Goal: Task Accomplishment & Management: Complete application form

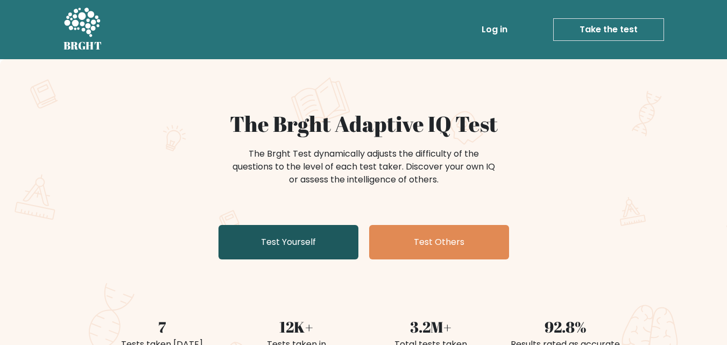
click at [309, 244] on link "Test Yourself" at bounding box center [288, 242] width 140 height 34
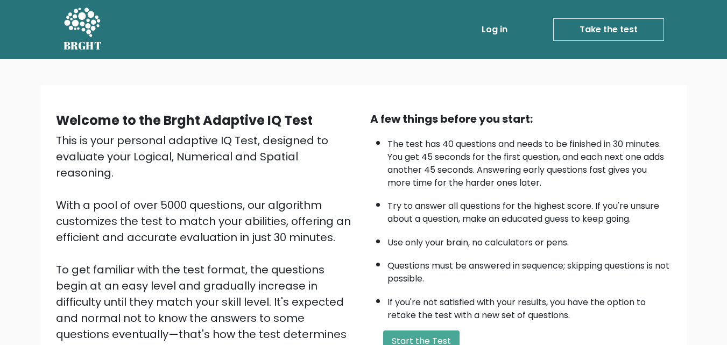
click at [621, 31] on link "Take the test" at bounding box center [608, 29] width 111 height 23
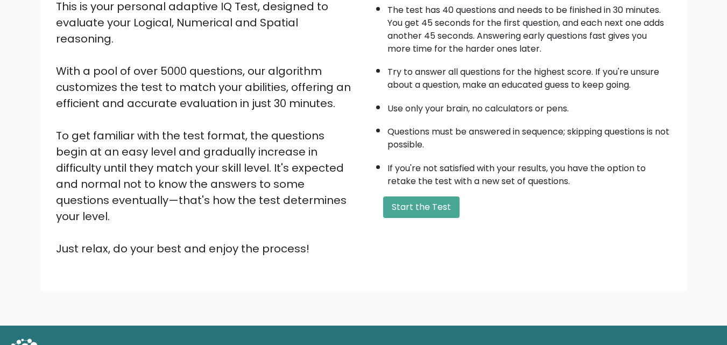
scroll to position [129, 0]
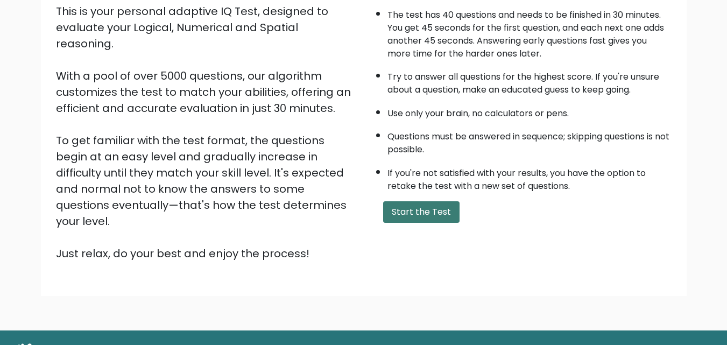
click at [424, 218] on button "Start the Test" at bounding box center [421, 212] width 76 height 22
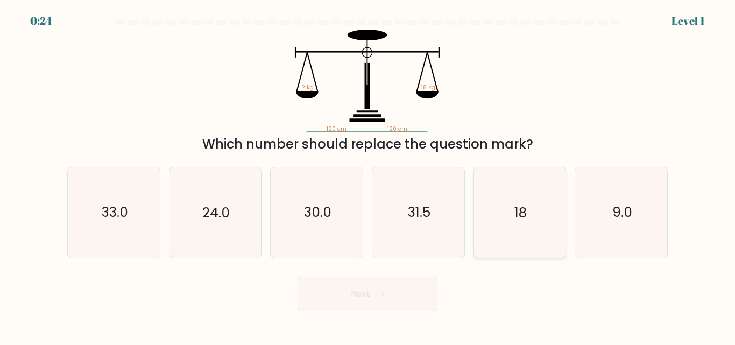
click at [517, 223] on icon "18" at bounding box center [519, 212] width 90 height 90
click at [368, 175] on input "e. 18" at bounding box center [367, 174] width 1 height 3
radio input "true"
click at [402, 294] on button "Next" at bounding box center [367, 293] width 140 height 34
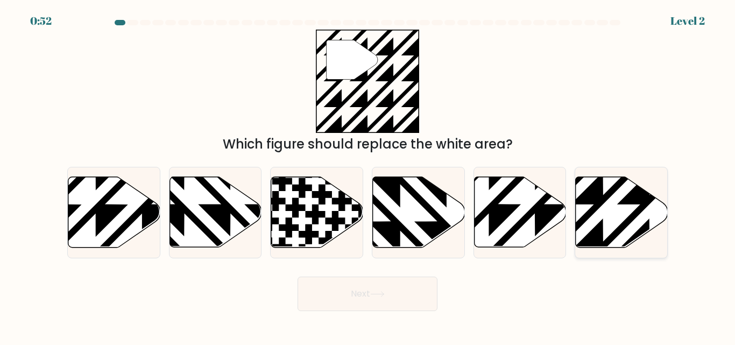
click at [600, 198] on icon at bounding box center [649, 250] width 185 height 185
click at [368, 175] on input "f." at bounding box center [367, 174] width 1 height 3
radio input "true"
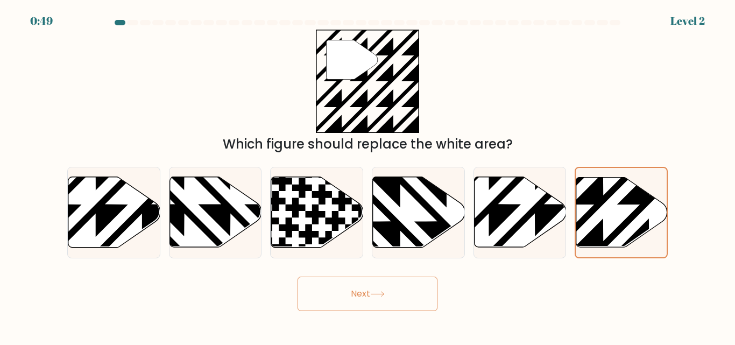
click at [352, 291] on button "Next" at bounding box center [367, 293] width 140 height 34
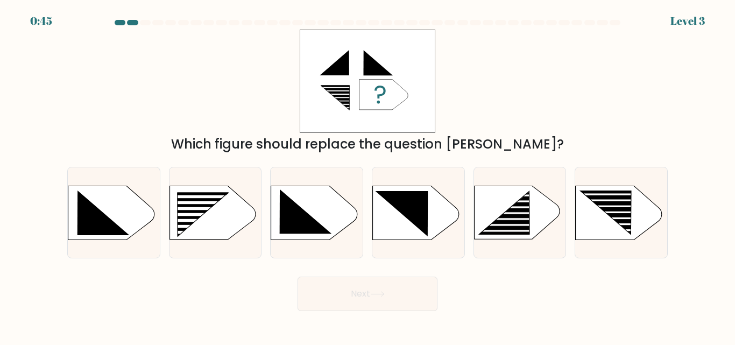
click at [366, 295] on button "Next" at bounding box center [367, 293] width 140 height 34
click at [192, 208] on rect at bounding box center [195, 208] width 73 height 3
click at [367, 175] on input "b." at bounding box center [367, 174] width 1 height 3
radio input "true"
click at [362, 289] on button "Next" at bounding box center [367, 293] width 140 height 34
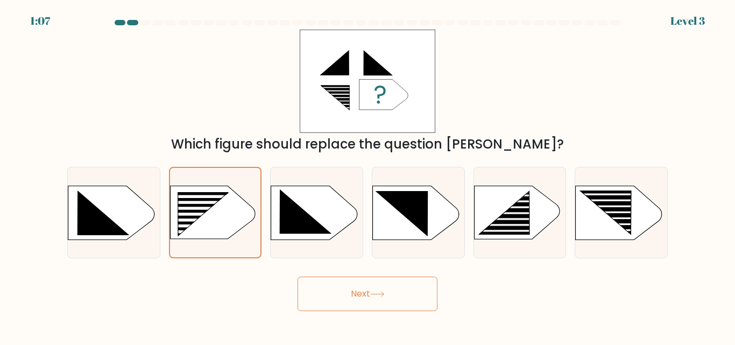
click at [362, 289] on button "Next" at bounding box center [367, 293] width 140 height 34
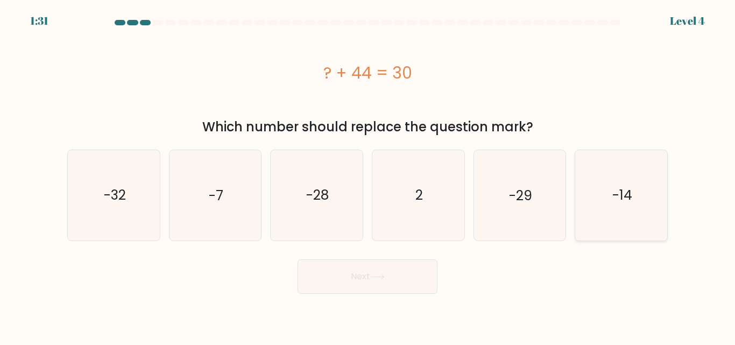
click at [627, 216] on icon "-14" at bounding box center [621, 195] width 90 height 90
click at [368, 175] on input "f. -14" at bounding box center [367, 174] width 1 height 3
radio input "true"
click at [375, 285] on button "Next" at bounding box center [367, 276] width 140 height 34
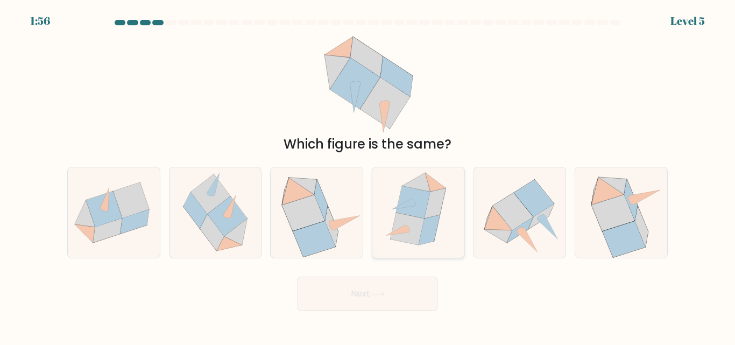
click at [407, 215] on icon at bounding box center [413, 202] width 34 height 32
click at [368, 175] on input "d." at bounding box center [367, 174] width 1 height 3
radio input "true"
click at [370, 295] on button "Next" at bounding box center [367, 293] width 140 height 34
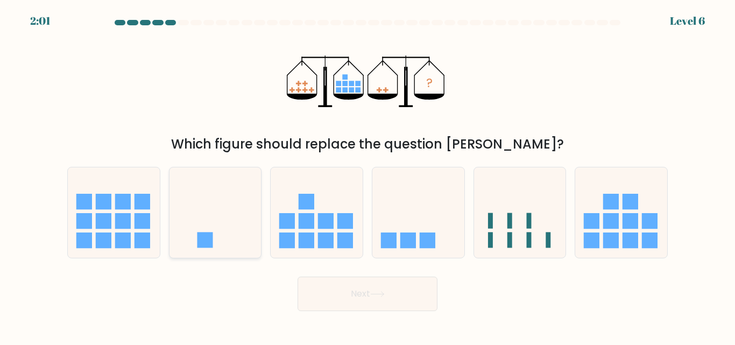
click at [211, 245] on rect at bounding box center [205, 240] width 16 height 16
click at [367, 175] on input "b." at bounding box center [367, 174] width 1 height 3
radio input "true"
click at [412, 237] on rect at bounding box center [408, 240] width 16 height 16
click at [368, 175] on input "d." at bounding box center [367, 174] width 1 height 3
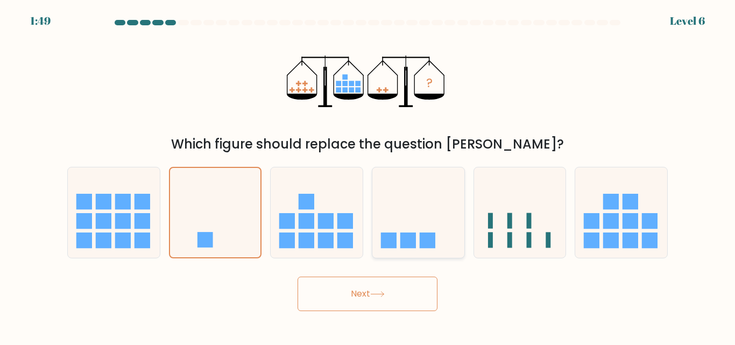
radio input "true"
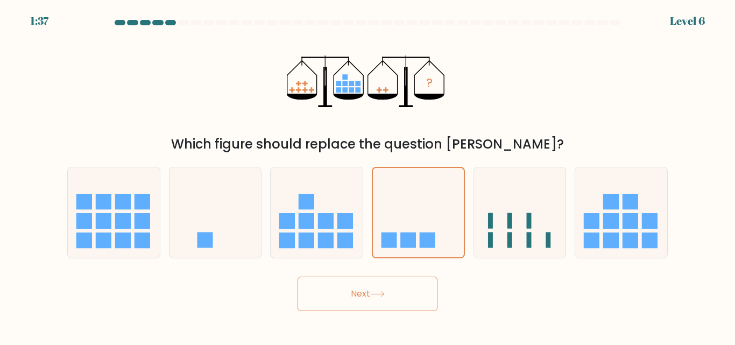
click at [378, 286] on button "Next" at bounding box center [367, 293] width 140 height 34
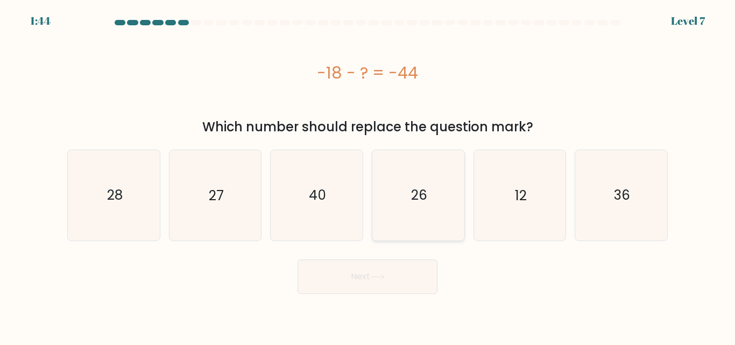
click at [427, 202] on text "26" at bounding box center [419, 195] width 16 height 19
click at [368, 175] on input "d. 26" at bounding box center [367, 174] width 1 height 3
radio input "true"
click at [360, 274] on button "Next" at bounding box center [367, 276] width 140 height 34
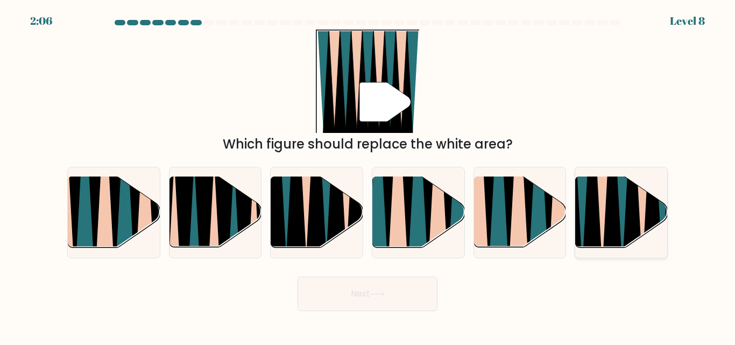
click at [622, 231] on icon at bounding box center [622, 176] width 21 height 184
click at [368, 175] on input "f." at bounding box center [367, 174] width 1 height 3
radio input "true"
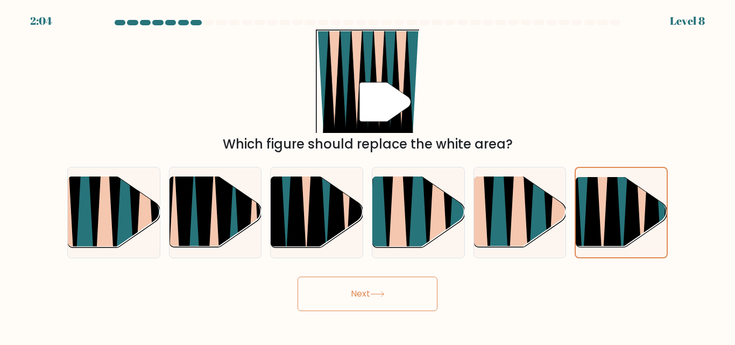
click at [396, 295] on button "Next" at bounding box center [367, 293] width 140 height 34
click at [381, 290] on button "Next" at bounding box center [367, 293] width 140 height 34
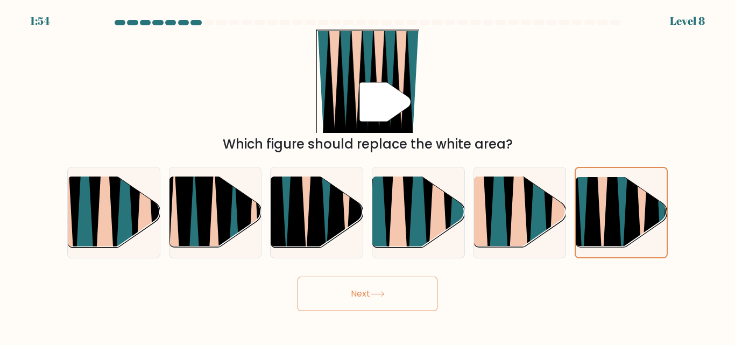
click at [380, 289] on button "Next" at bounding box center [367, 293] width 140 height 34
click at [370, 294] on button "Next" at bounding box center [367, 293] width 140 height 34
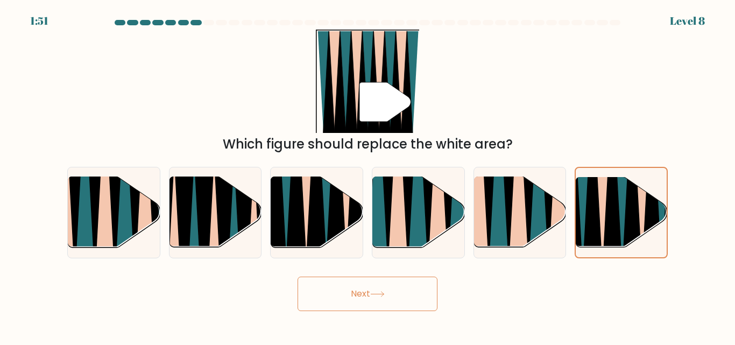
click at [370, 294] on button "Next" at bounding box center [367, 293] width 140 height 34
click at [629, 226] on icon at bounding box center [632, 176] width 20 height 181
click at [368, 175] on input "f." at bounding box center [367, 174] width 1 height 3
click at [394, 287] on button "Next" at bounding box center [367, 293] width 140 height 34
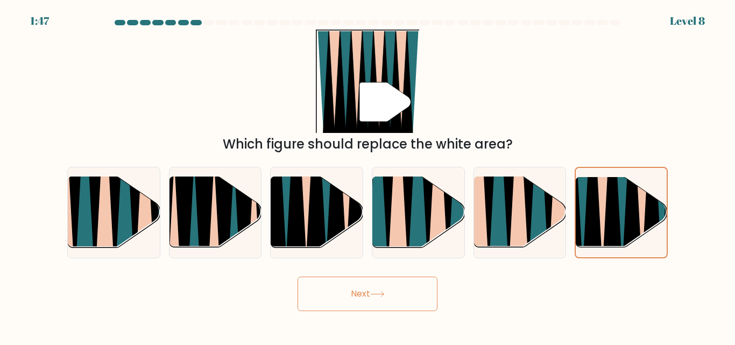
click at [394, 287] on button "Next" at bounding box center [367, 293] width 140 height 34
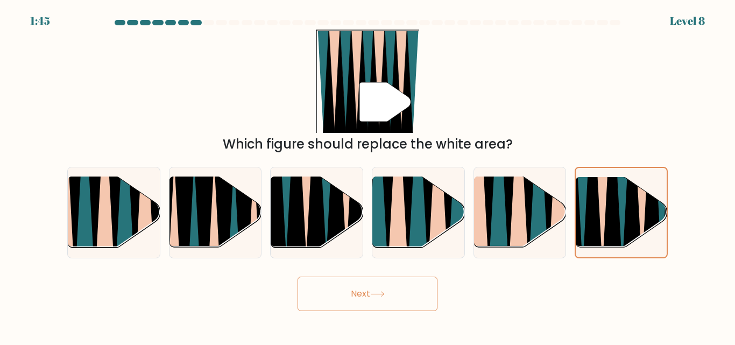
click at [376, 289] on button "Next" at bounding box center [367, 293] width 140 height 34
click at [380, 293] on icon at bounding box center [377, 294] width 15 height 6
click at [380, 292] on icon at bounding box center [377, 294] width 15 height 6
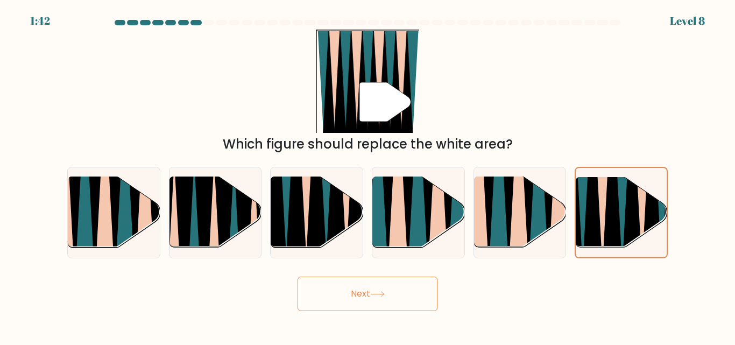
click at [380, 292] on icon at bounding box center [377, 294] width 15 height 6
click at [379, 292] on icon at bounding box center [377, 294] width 15 height 6
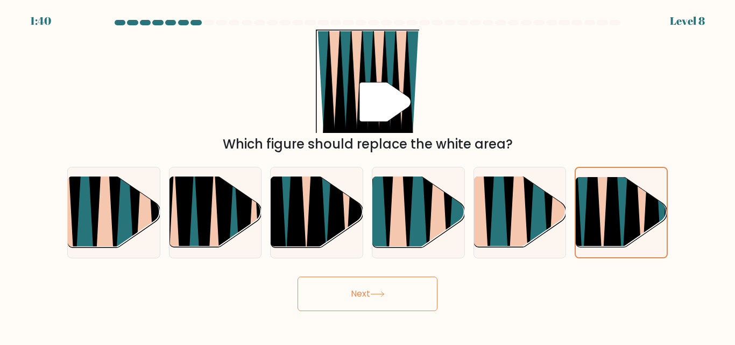
click at [379, 292] on icon at bounding box center [377, 294] width 15 height 6
click at [618, 210] on icon at bounding box center [612, 177] width 20 height 181
click at [368, 175] on input "f." at bounding box center [367, 174] width 1 height 3
click at [375, 296] on icon at bounding box center [377, 294] width 15 height 6
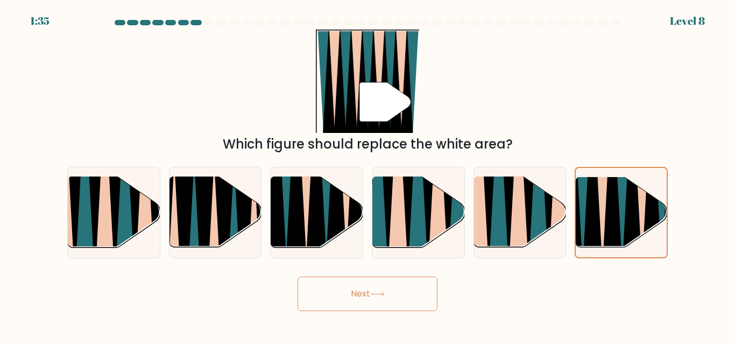
click at [375, 296] on icon at bounding box center [377, 294] width 15 height 6
click at [384, 293] on icon at bounding box center [377, 294] width 15 height 6
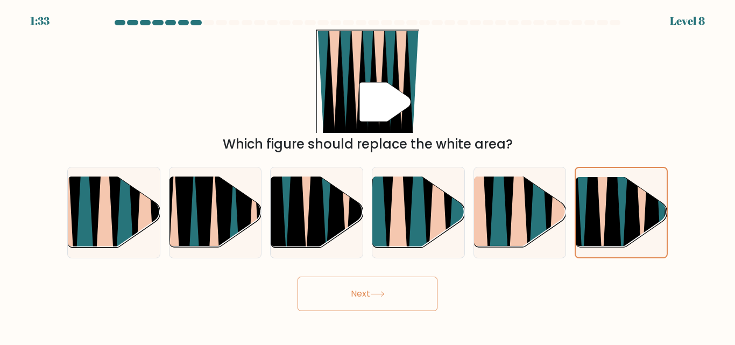
click at [384, 293] on icon at bounding box center [377, 294] width 15 height 6
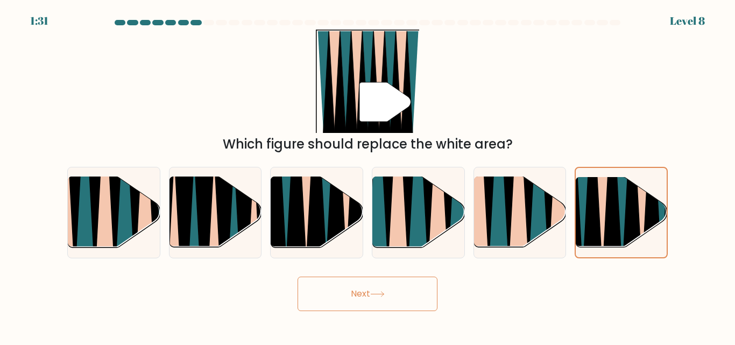
click at [369, 293] on button "Next" at bounding box center [367, 293] width 140 height 34
click at [368, 293] on button "Next" at bounding box center [367, 293] width 140 height 34
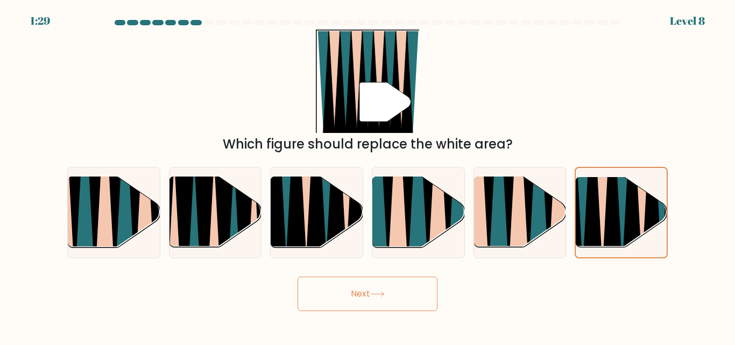
click at [368, 293] on button "Next" at bounding box center [367, 293] width 140 height 34
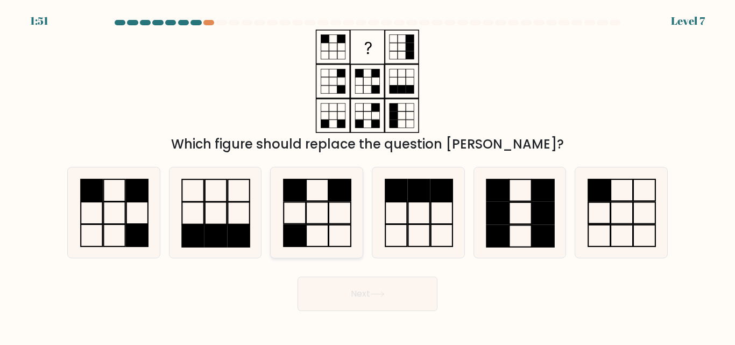
click at [315, 236] on icon at bounding box center [317, 212] width 90 height 90
click at [367, 175] on input "c." at bounding box center [367, 174] width 1 height 3
radio input "true"
click at [363, 294] on button "Next" at bounding box center [367, 293] width 140 height 34
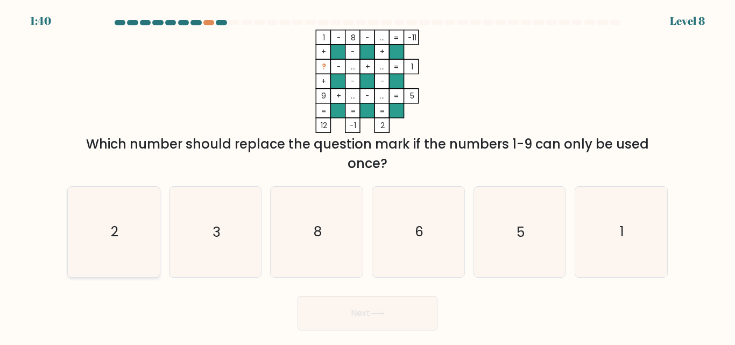
click at [130, 251] on icon "2" at bounding box center [114, 232] width 90 height 90
click at [367, 175] on input "a. 2" at bounding box center [367, 174] width 1 height 3
radio input "true"
click at [226, 240] on icon "3" at bounding box center [215, 232] width 90 height 90
click at [367, 175] on input "b. 3" at bounding box center [367, 174] width 1 height 3
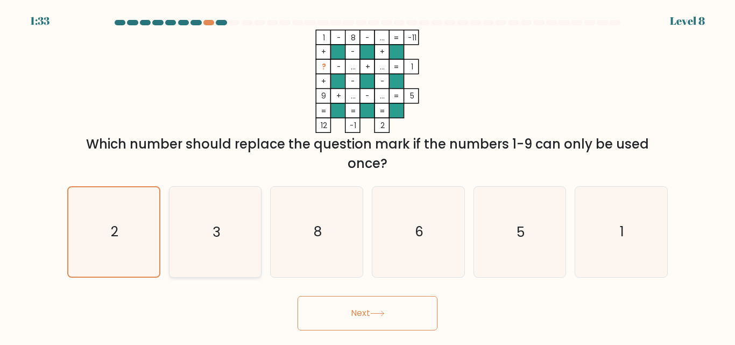
radio input "true"
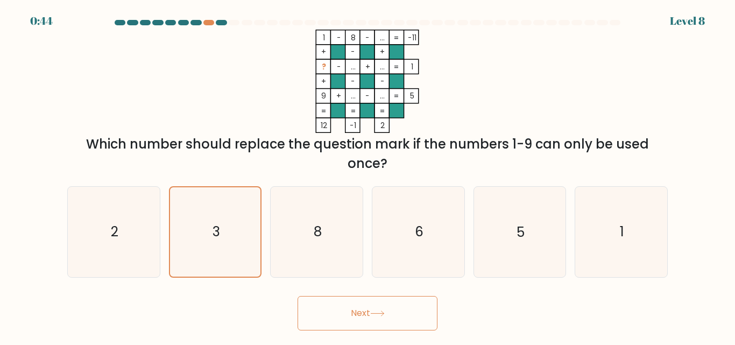
click at [373, 311] on icon at bounding box center [377, 313] width 15 height 6
click at [380, 310] on icon at bounding box center [377, 313] width 15 height 6
click at [363, 315] on button "Next" at bounding box center [367, 313] width 140 height 34
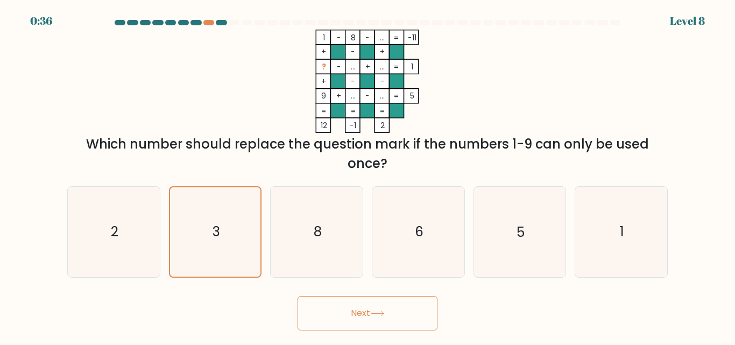
click at [376, 313] on icon at bounding box center [377, 313] width 13 height 5
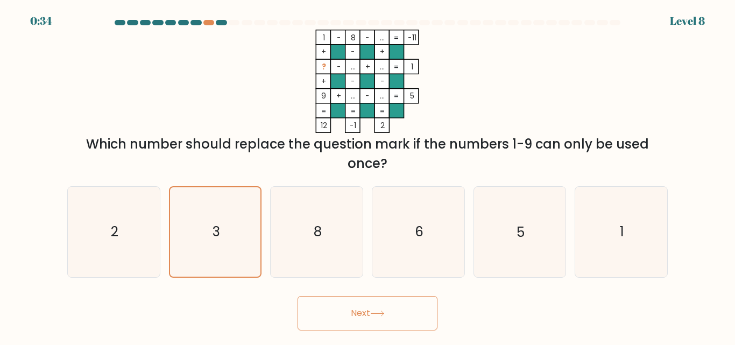
click at [376, 313] on icon at bounding box center [377, 313] width 13 height 5
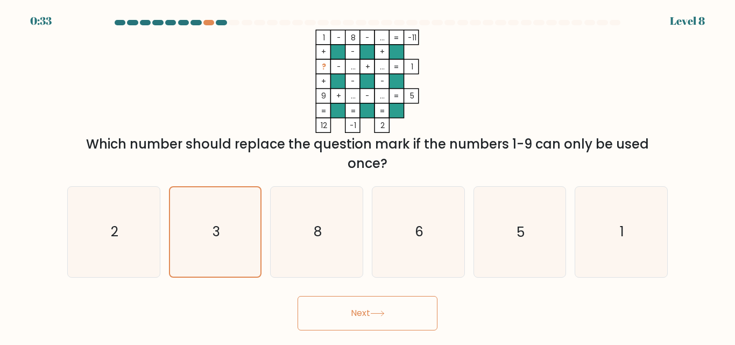
click at [376, 313] on icon at bounding box center [377, 313] width 13 height 5
click at [382, 312] on icon at bounding box center [377, 313] width 15 height 6
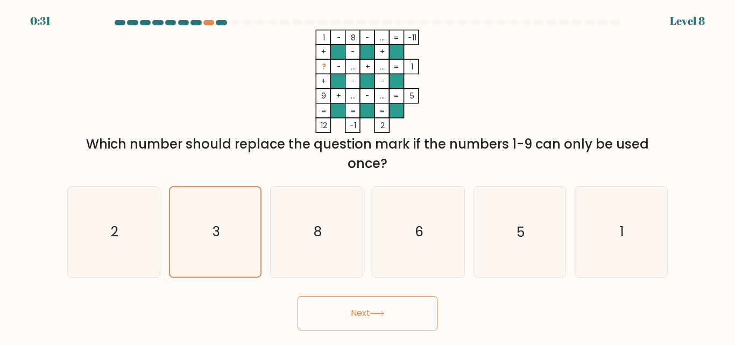
click at [382, 312] on icon at bounding box center [377, 313] width 15 height 6
click at [367, 310] on button "Next" at bounding box center [367, 313] width 140 height 34
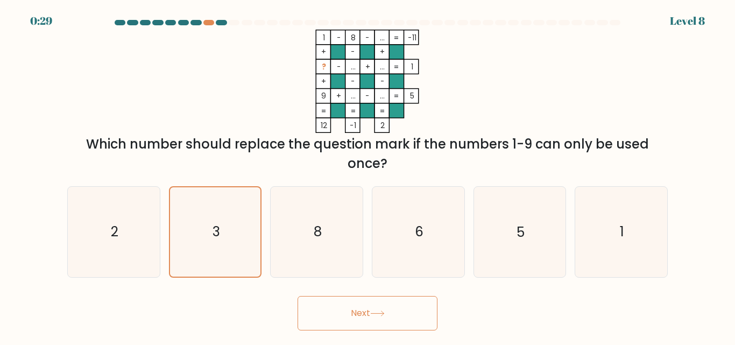
click at [367, 310] on button "Next" at bounding box center [367, 313] width 140 height 34
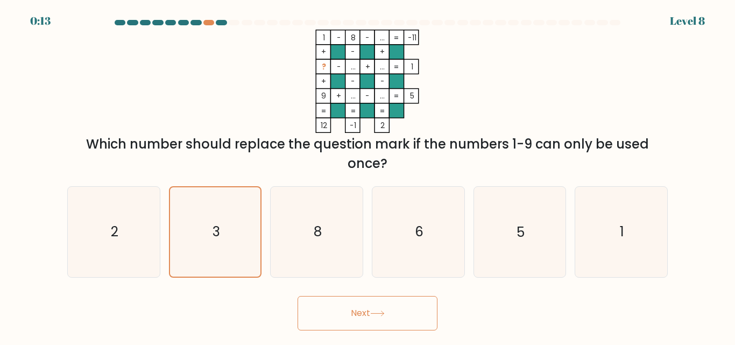
click at [367, 310] on button "Next" at bounding box center [367, 313] width 140 height 34
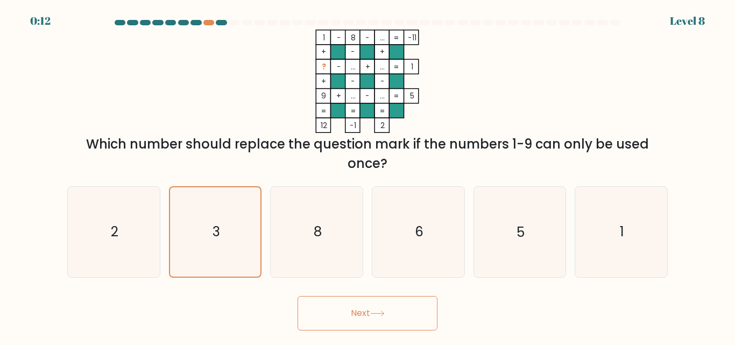
click at [367, 310] on button "Next" at bounding box center [367, 313] width 140 height 34
click at [378, 313] on icon at bounding box center [377, 313] width 13 height 5
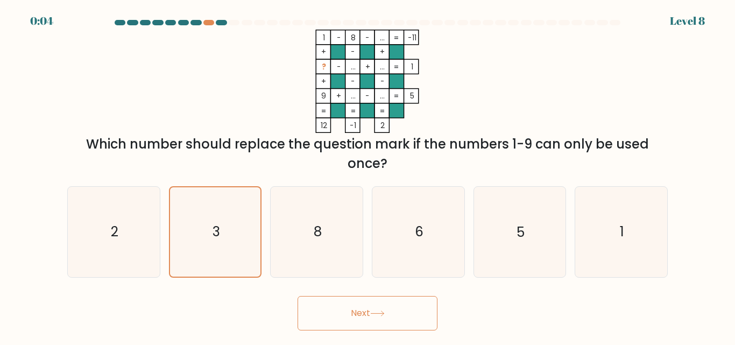
drag, startPoint x: 377, startPoint y: 322, endPoint x: 371, endPoint y: 303, distance: 19.7
click at [374, 308] on button "Next" at bounding box center [367, 313] width 140 height 34
click at [368, 317] on button "Next" at bounding box center [367, 313] width 140 height 34
click at [368, 314] on button "Next" at bounding box center [367, 313] width 140 height 34
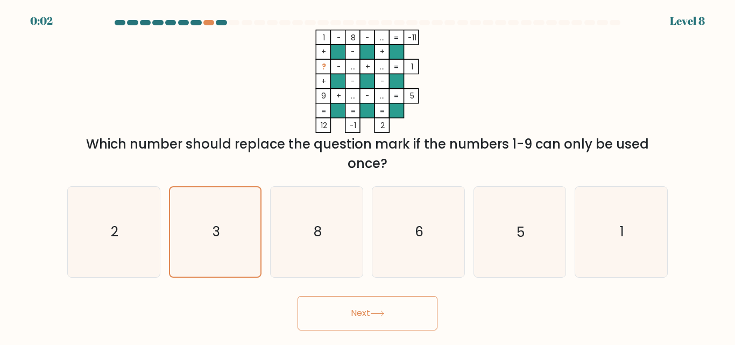
click at [370, 308] on button "Next" at bounding box center [367, 313] width 140 height 34
click at [373, 300] on button "Next" at bounding box center [367, 313] width 140 height 34
click at [373, 308] on button "Next" at bounding box center [367, 313] width 140 height 34
click at [372, 309] on button "Next" at bounding box center [367, 313] width 140 height 34
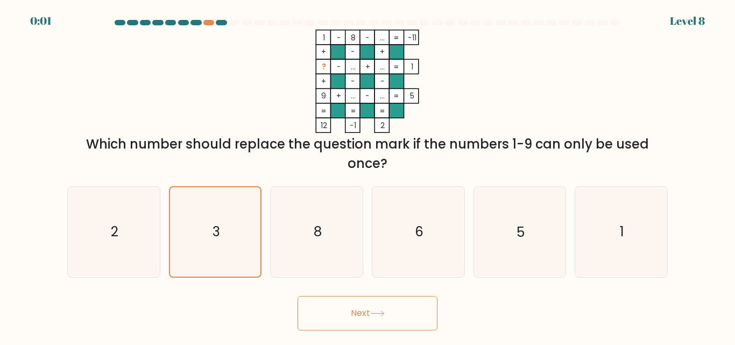
click at [372, 309] on button "Next" at bounding box center [367, 313] width 140 height 34
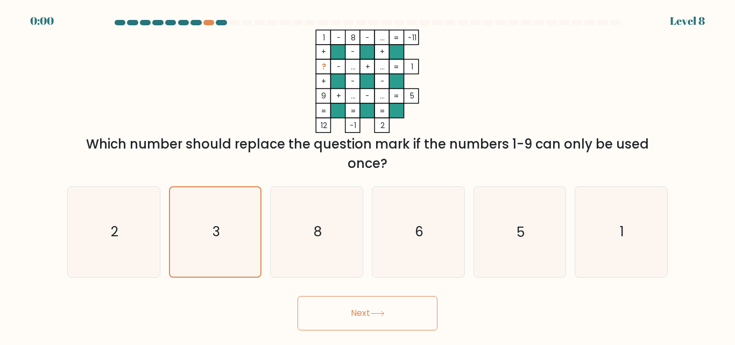
click at [372, 309] on button "Next" at bounding box center [367, 313] width 140 height 34
click at [372, 309] on div "Next" at bounding box center [367, 310] width 613 height 40
